Goal: Transaction & Acquisition: Register for event/course

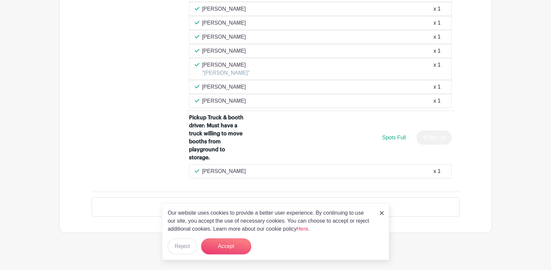
scroll to position [924, 0]
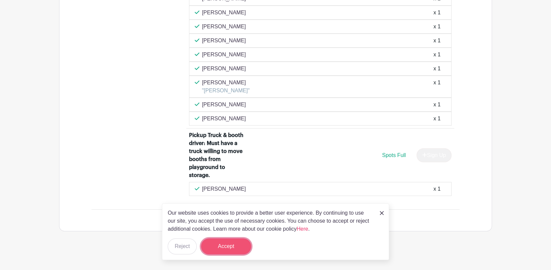
click at [218, 245] on button "Accept" at bounding box center [226, 247] width 50 height 16
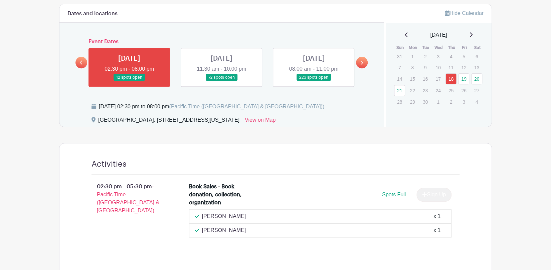
scroll to position [169, 0]
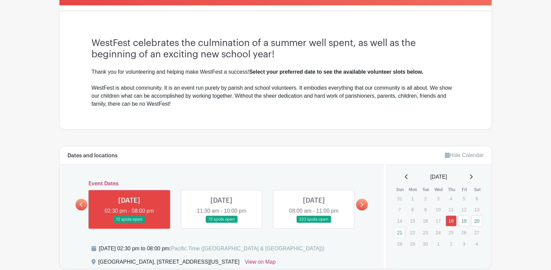
click at [221, 223] on link at bounding box center [221, 223] width 0 height 0
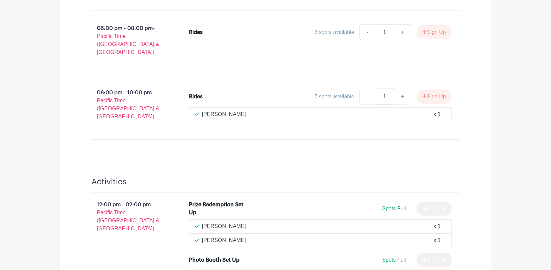
scroll to position [692, 0]
click at [431, 89] on button "Sign Up" at bounding box center [433, 96] width 35 height 14
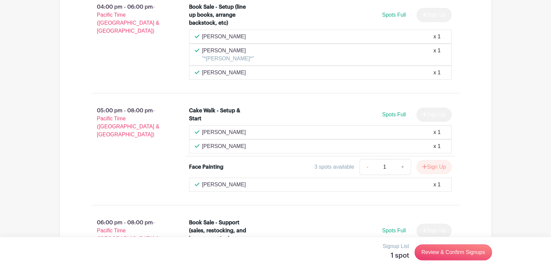
scroll to position [1228, 0]
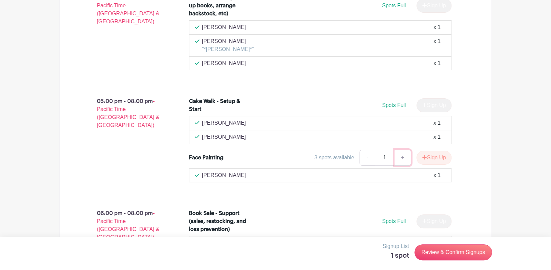
click at [399, 150] on link "+" at bounding box center [402, 158] width 17 height 16
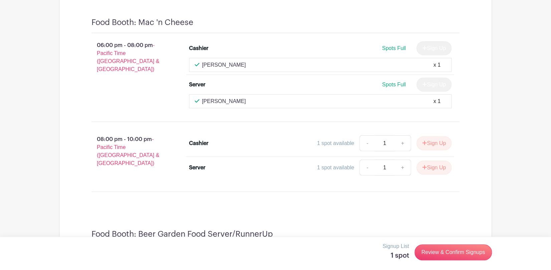
scroll to position [2127, 0]
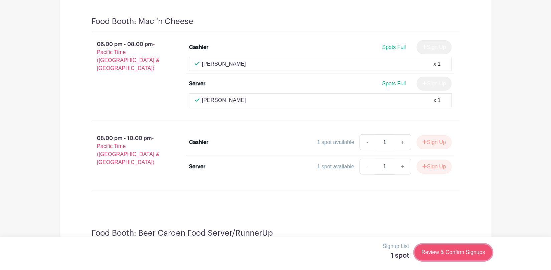
click at [443, 252] on link "Review & Confirm Signups" at bounding box center [452, 253] width 77 height 16
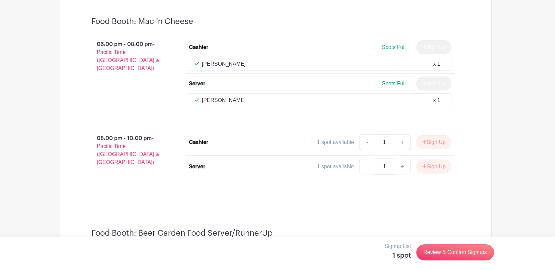
click at [29, 87] on div at bounding box center [277, 135] width 555 height 270
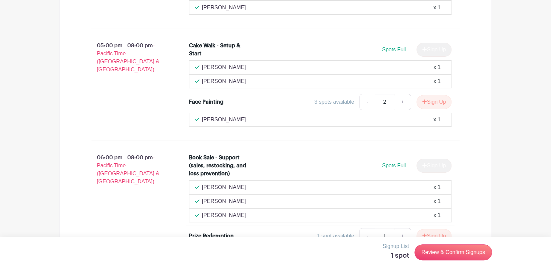
scroll to position [1286, 0]
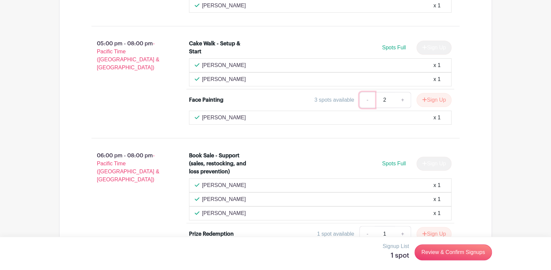
click at [362, 92] on link "-" at bounding box center [366, 100] width 15 height 16
type input "1"
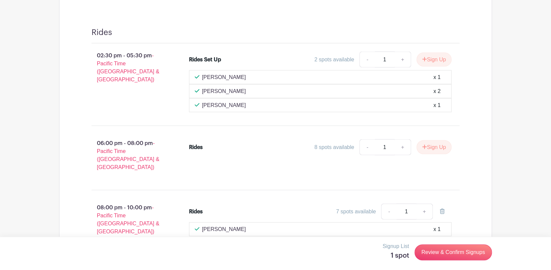
scroll to position [589, 0]
click at [431, 146] on button "Sign Up" at bounding box center [433, 148] width 35 height 14
click at [422, 147] on link "+" at bounding box center [424, 148] width 17 height 16
type input "2"
click at [387, 149] on link "-" at bounding box center [388, 148] width 15 height 16
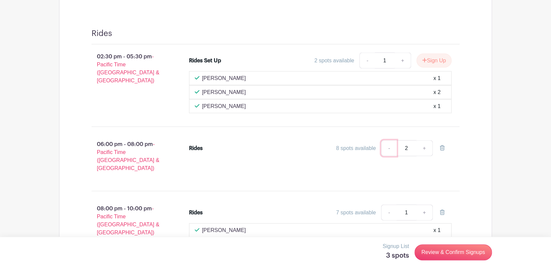
type input "1"
click at [405, 147] on input "1" at bounding box center [406, 148] width 20 height 16
click at [327, 161] on div "Rides 8 spots available - 1 +" at bounding box center [324, 158] width 292 height 43
click at [421, 144] on link "+" at bounding box center [424, 148] width 17 height 16
type input "2"
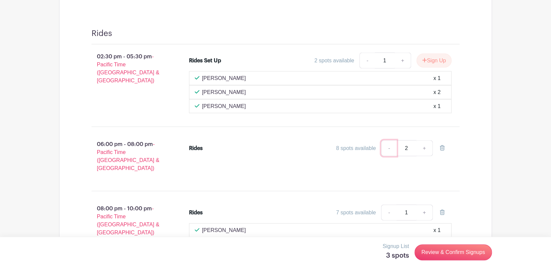
click at [386, 146] on link "-" at bounding box center [388, 148] width 15 height 16
type input "1"
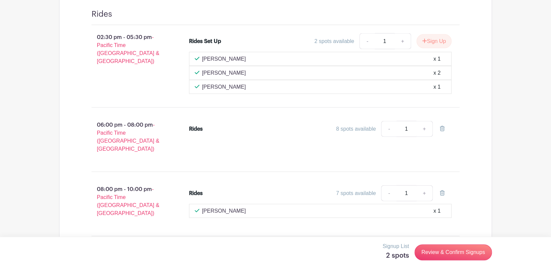
scroll to position [647, 0]
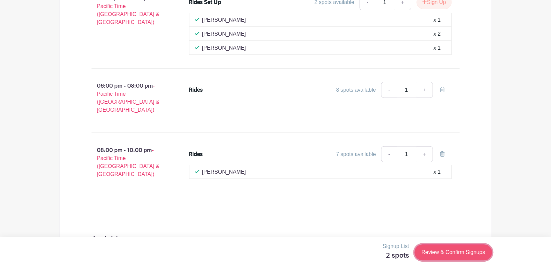
click at [442, 256] on link "Review & Confirm Signups" at bounding box center [452, 253] width 77 height 16
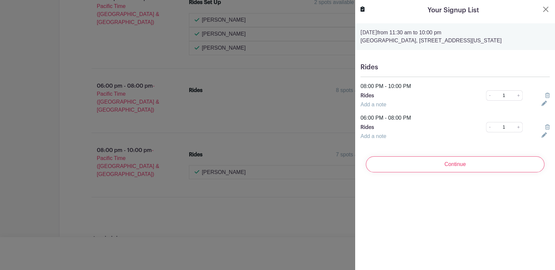
click at [545, 95] on icon at bounding box center [547, 95] width 5 height 5
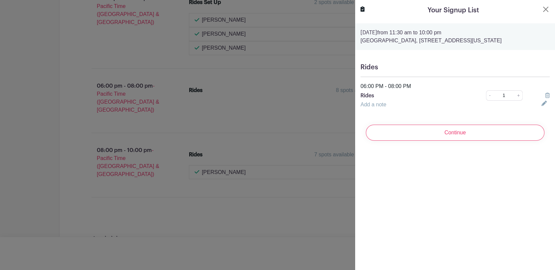
click at [308, 114] on div at bounding box center [277, 135] width 555 height 270
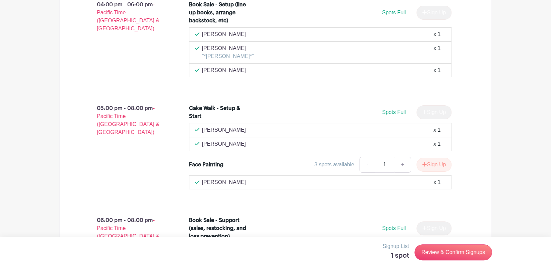
scroll to position [1228, 0]
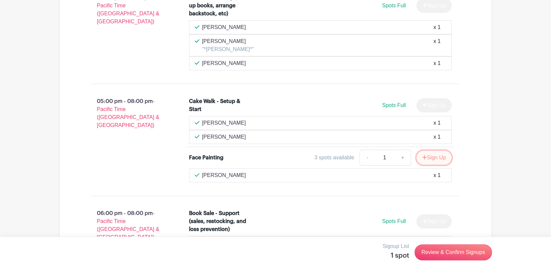
click at [429, 151] on button "Sign Up" at bounding box center [433, 158] width 35 height 14
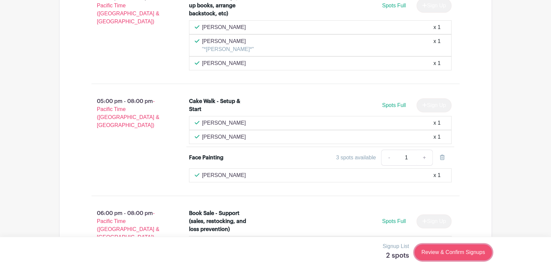
click at [439, 251] on link "Review & Confirm Signups" at bounding box center [452, 253] width 77 height 16
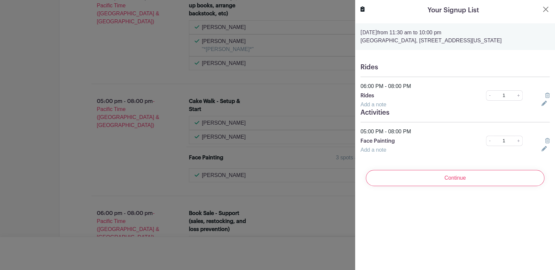
click at [545, 140] on icon at bounding box center [547, 140] width 5 height 5
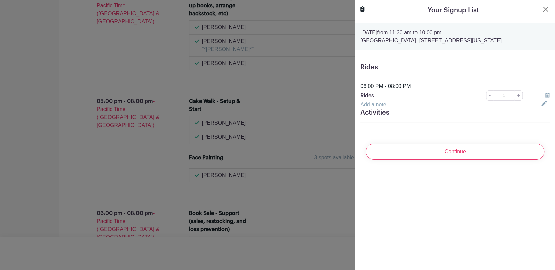
click at [106, 155] on div at bounding box center [277, 135] width 555 height 270
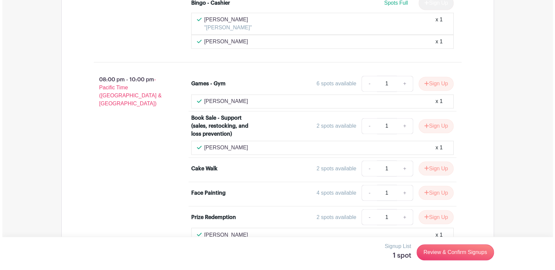
scroll to position [1750, 0]
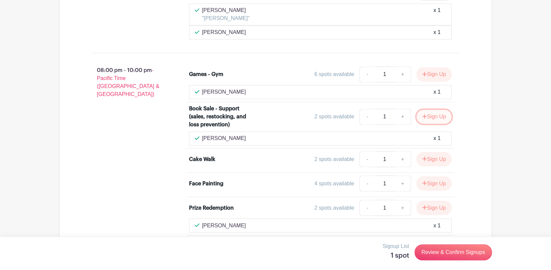
click at [428, 110] on button "Sign Up" at bounding box center [433, 117] width 35 height 14
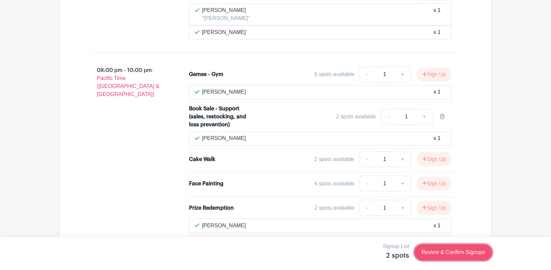
click at [460, 253] on link "Review & Confirm Signups" at bounding box center [452, 253] width 77 height 16
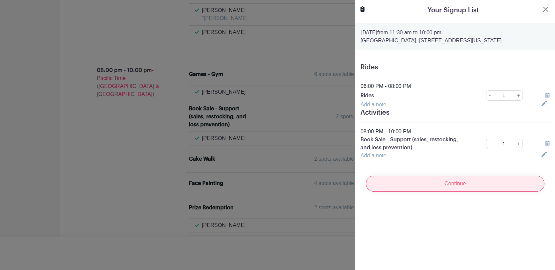
click at [439, 185] on input "Continue" at bounding box center [455, 184] width 179 height 16
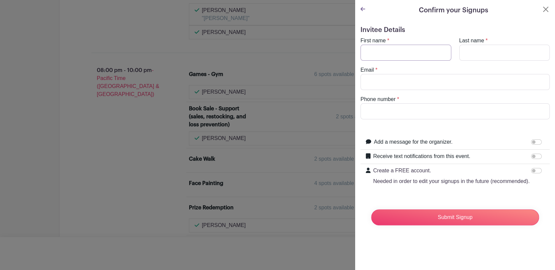
click at [401, 53] on input "First name" at bounding box center [405, 53] width 91 height 16
type input "[PERSON_NAME]"
type input "Crisera"
type input "[EMAIL_ADDRESS][DOMAIN_NAME]"
type input "2067236500"
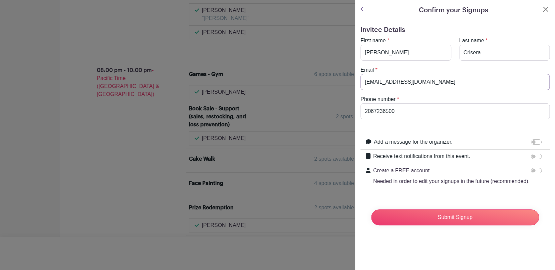
drag, startPoint x: 426, startPoint y: 78, endPoint x: 164, endPoint y: 85, distance: 261.7
type input "[EMAIL_ADDRESS][DOMAIN_NAME]"
type input "2068495530"
click at [531, 156] on input "Receive text notifications from this event." at bounding box center [536, 156] width 11 height 5
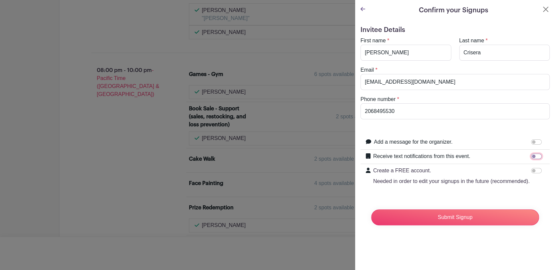
checkbox input "true"
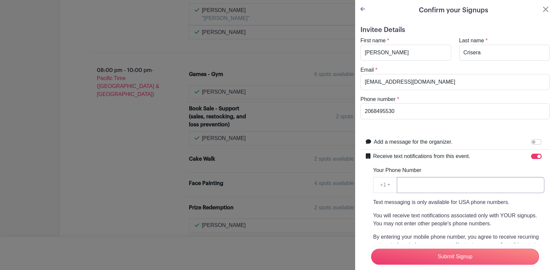
click at [429, 185] on input "Your Phone Number" at bounding box center [471, 185] width 148 height 16
type input "2068495530"
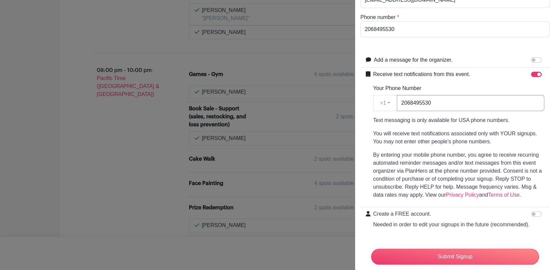
scroll to position [108, 0]
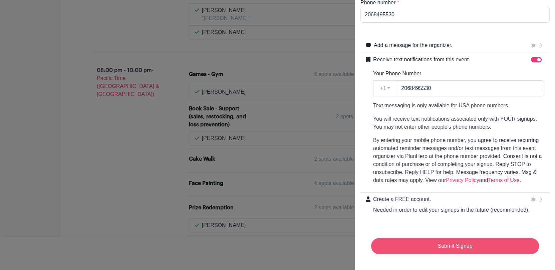
click at [444, 241] on input "Submit Signup" at bounding box center [455, 246] width 168 height 16
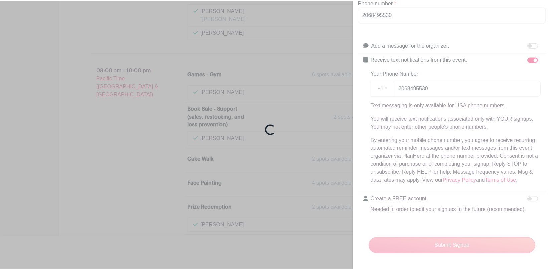
scroll to position [1753, 0]
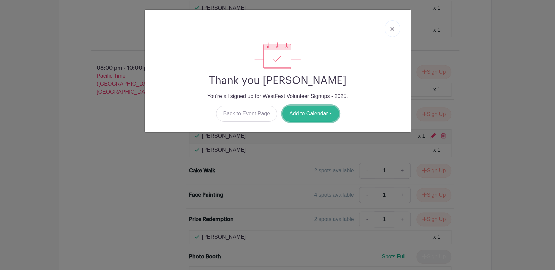
click at [305, 111] on button "Add to Calendar" at bounding box center [310, 114] width 57 height 16
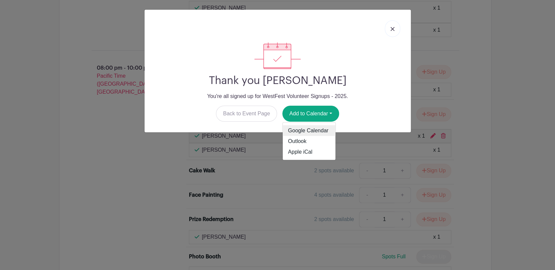
click at [312, 130] on link "Google Calendar" at bounding box center [309, 130] width 53 height 11
click at [391, 26] on link at bounding box center [392, 28] width 15 height 17
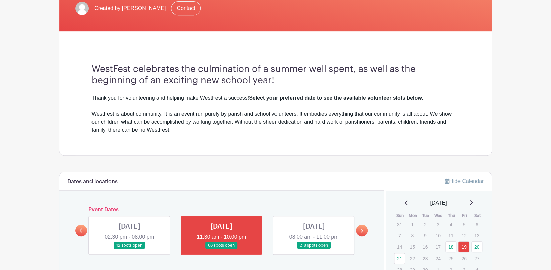
scroll to position [145, 0]
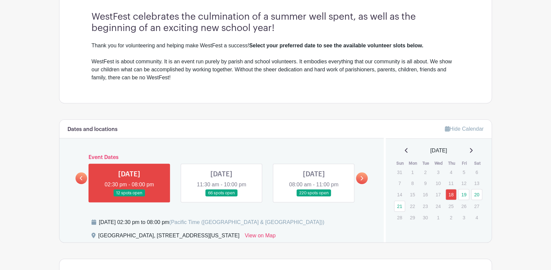
scroll to position [203, 0]
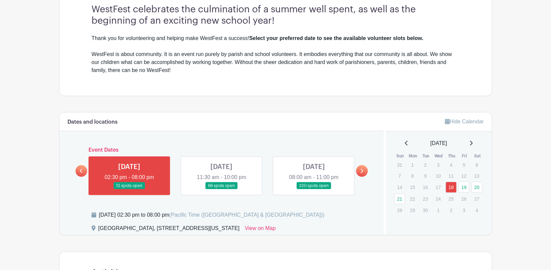
click at [313, 190] on link at bounding box center [313, 190] width 0 height 0
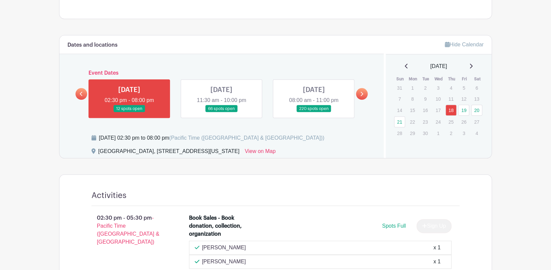
scroll to position [290, 0]
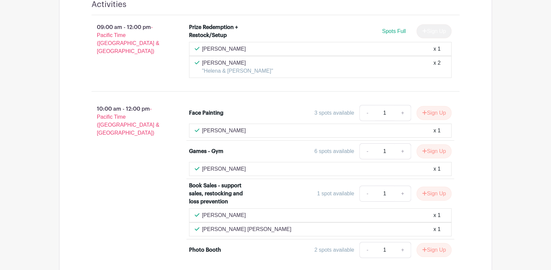
scroll to position [1016, 0]
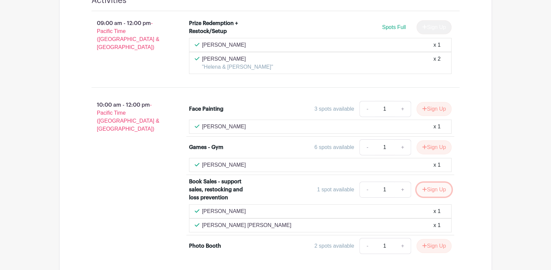
click at [432, 183] on button "Sign Up" at bounding box center [433, 190] width 35 height 14
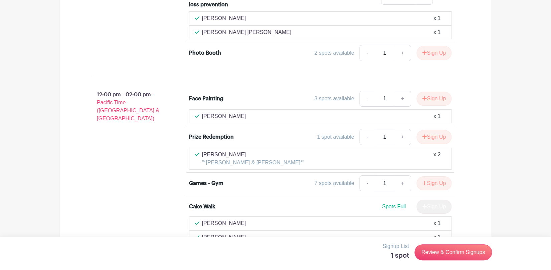
scroll to position [1219, 0]
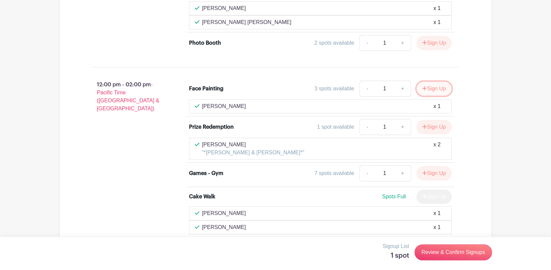
click at [432, 82] on button "Sign Up" at bounding box center [433, 89] width 35 height 14
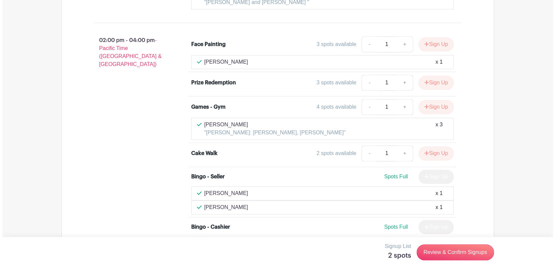
scroll to position [1625, 0]
click at [446, 256] on link "Review & Confirm Signups" at bounding box center [452, 253] width 77 height 16
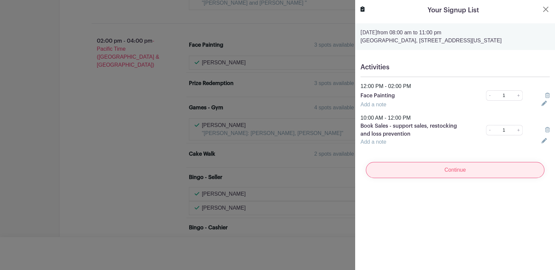
click at [449, 169] on input "Continue" at bounding box center [455, 170] width 179 height 16
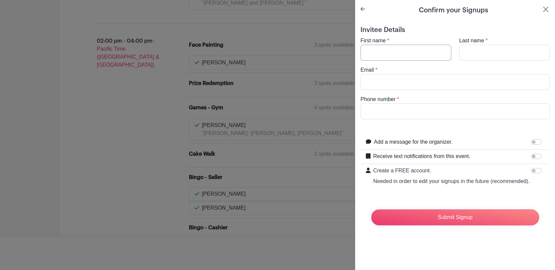
click at [385, 49] on input "First name" at bounding box center [405, 53] width 91 height 16
type input "[PERSON_NAME]"
type input "Crisera"
type input "[EMAIL_ADDRESS][DOMAIN_NAME]"
type input "2068495530"
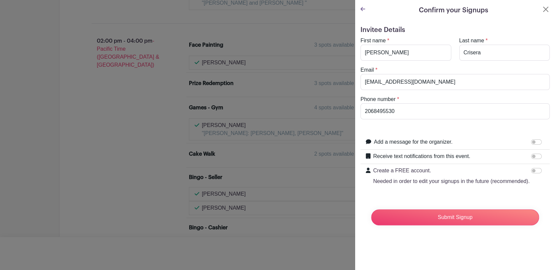
click at [422, 156] on label "Receive text notifications from this event." at bounding box center [421, 157] width 97 height 8
click at [531, 156] on input "Receive text notifications from this event." at bounding box center [536, 156] width 11 height 5
checkbox input "true"
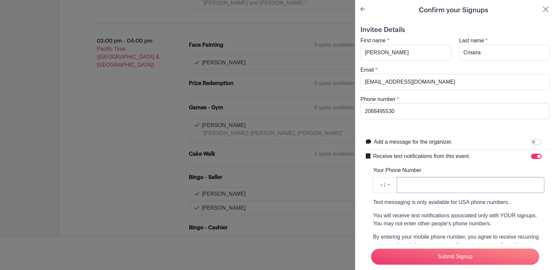
click at [452, 182] on input "Your Phone Number" at bounding box center [471, 185] width 148 height 16
type input "2068495530"
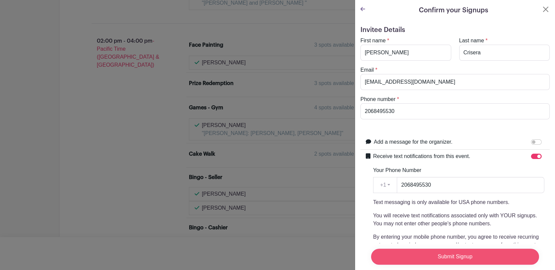
click at [443, 251] on input "Submit Signup" at bounding box center [455, 257] width 168 height 16
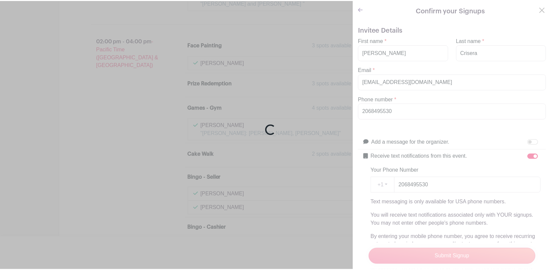
scroll to position [1653, 0]
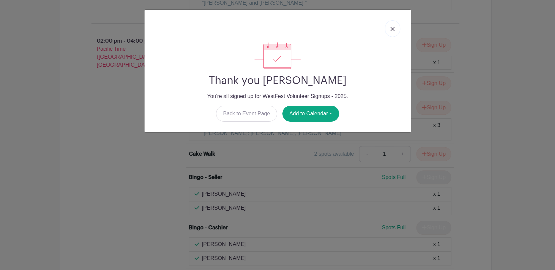
click at [391, 27] on img at bounding box center [392, 29] width 4 height 4
